Goal: Navigation & Orientation: Find specific page/section

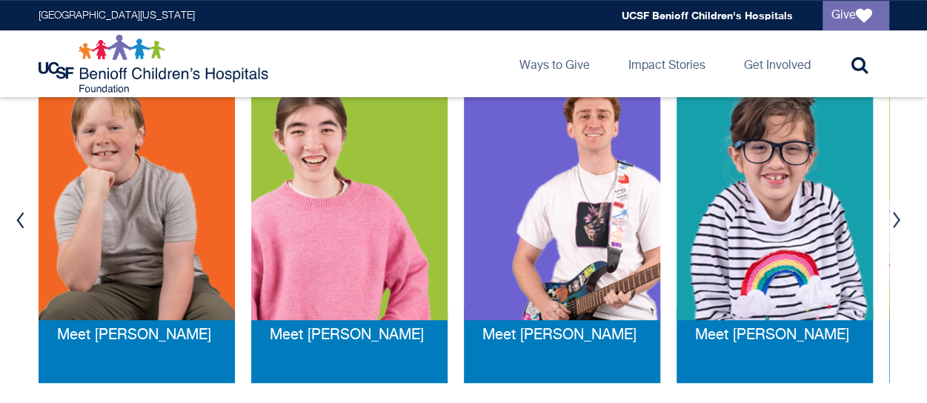
scroll to position [359, 0]
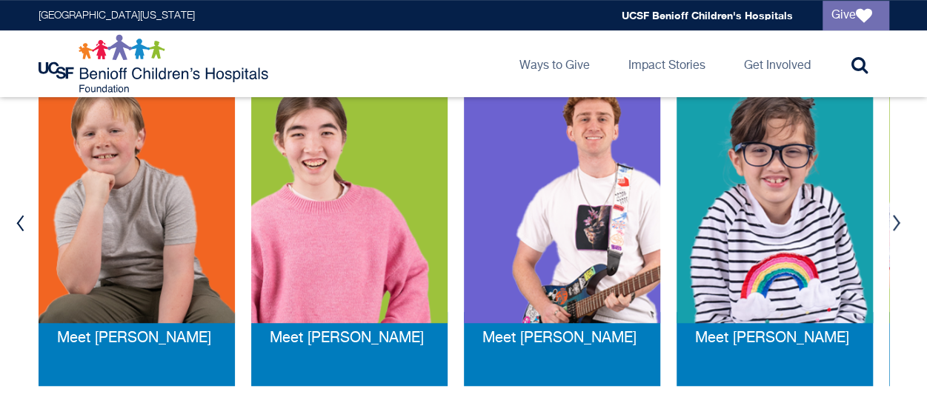
click at [739, 246] on img at bounding box center [774, 202] width 196 height 241
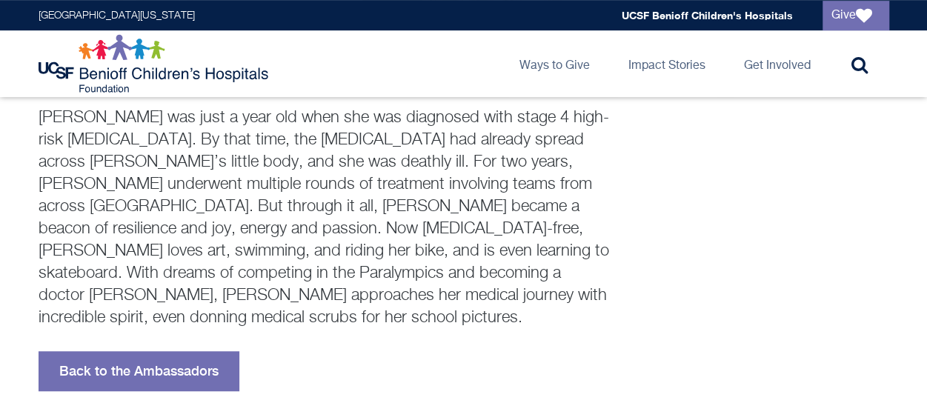
scroll to position [353, 0]
